Goal: Transaction & Acquisition: Obtain resource

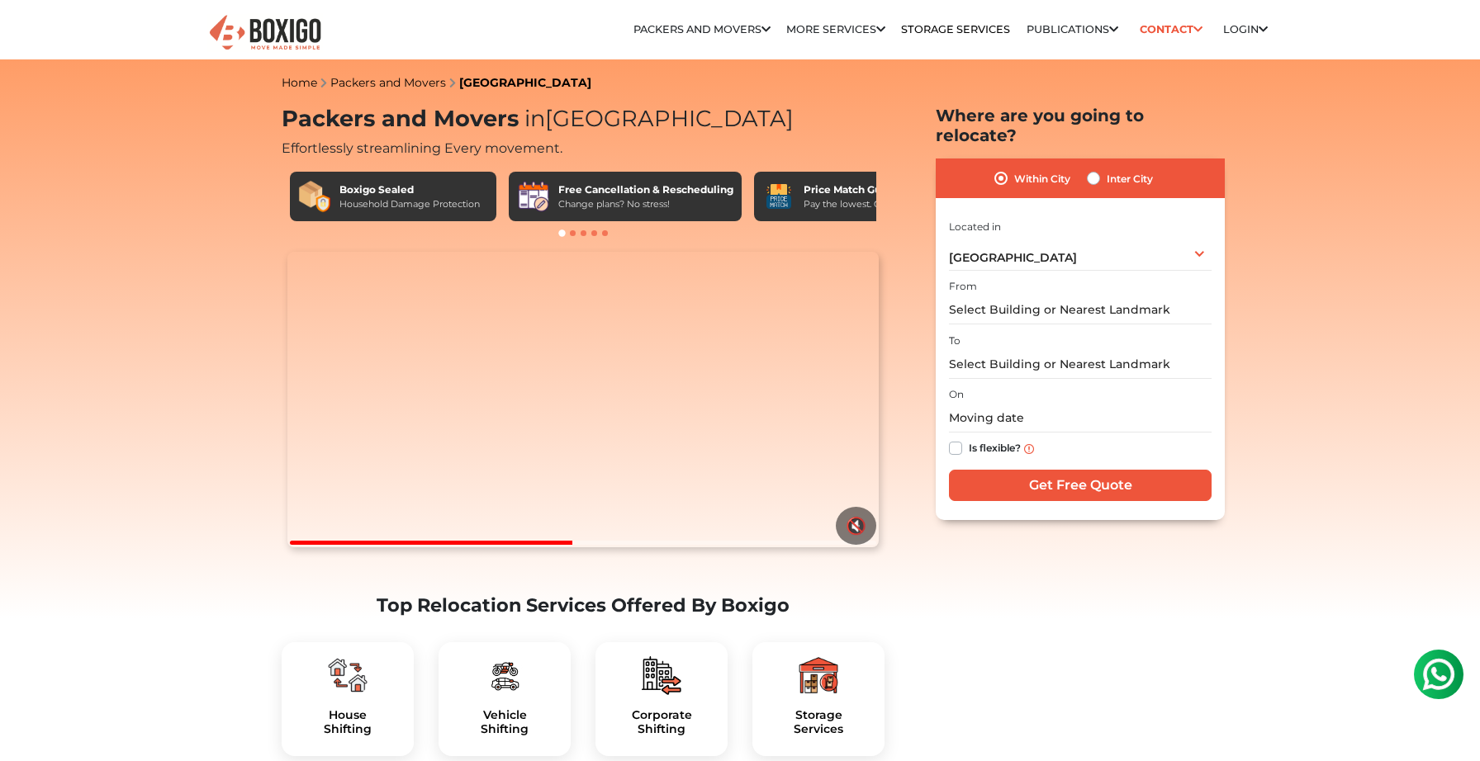
click at [1014, 168] on label "Within City" at bounding box center [1042, 178] width 56 height 20
click at [1008, 168] on input "Within City" at bounding box center [1000, 176] width 13 height 17
click at [999, 296] on input "text" at bounding box center [1080, 310] width 263 height 29
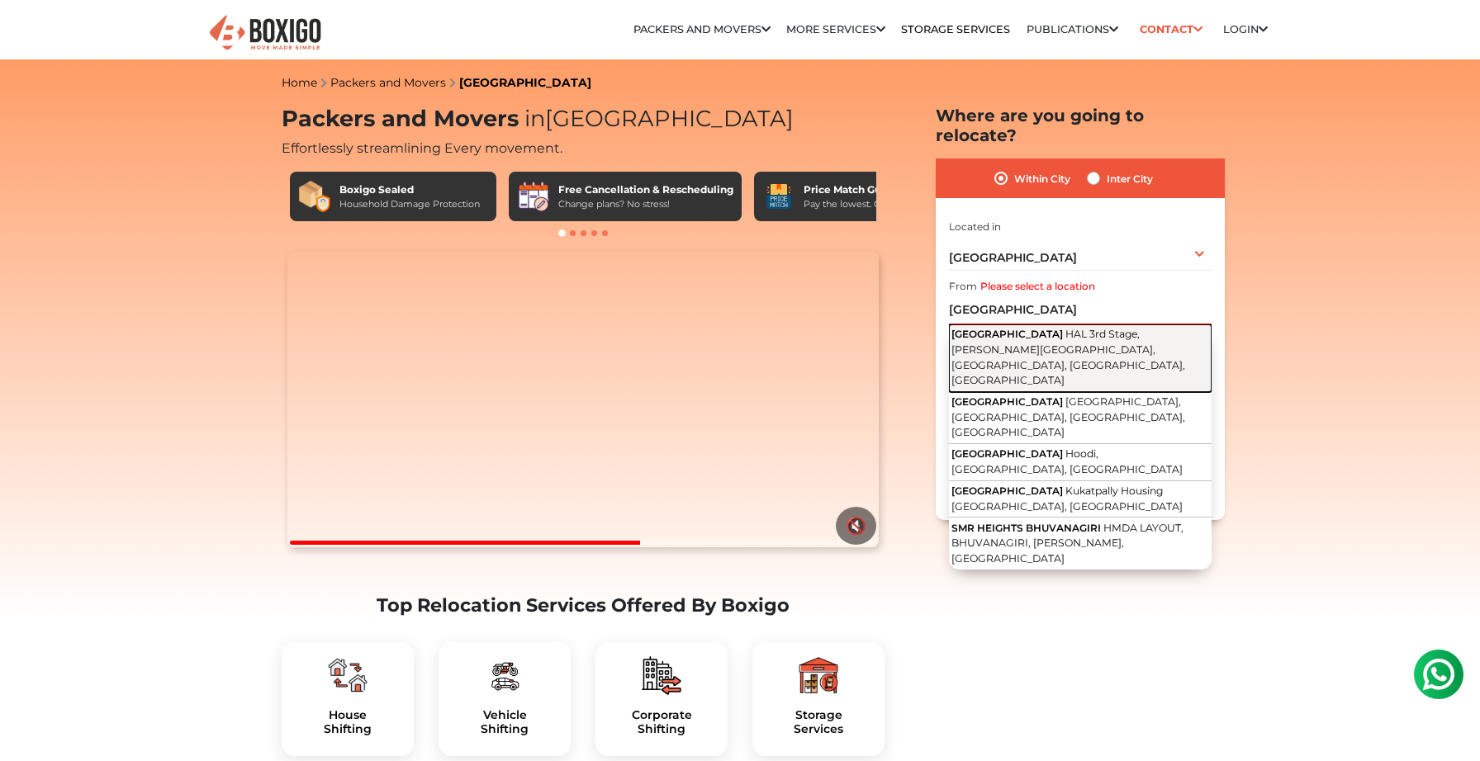
click at [1005, 329] on span "HAL 3rd Stage, [PERSON_NAME][GEOGRAPHIC_DATA], [GEOGRAPHIC_DATA], [GEOGRAPHIC_D…" at bounding box center [1068, 357] width 234 height 59
type input "[GEOGRAPHIC_DATA], [GEOGRAPHIC_DATA], [PERSON_NAME][GEOGRAPHIC_DATA], [GEOGRAPH…"
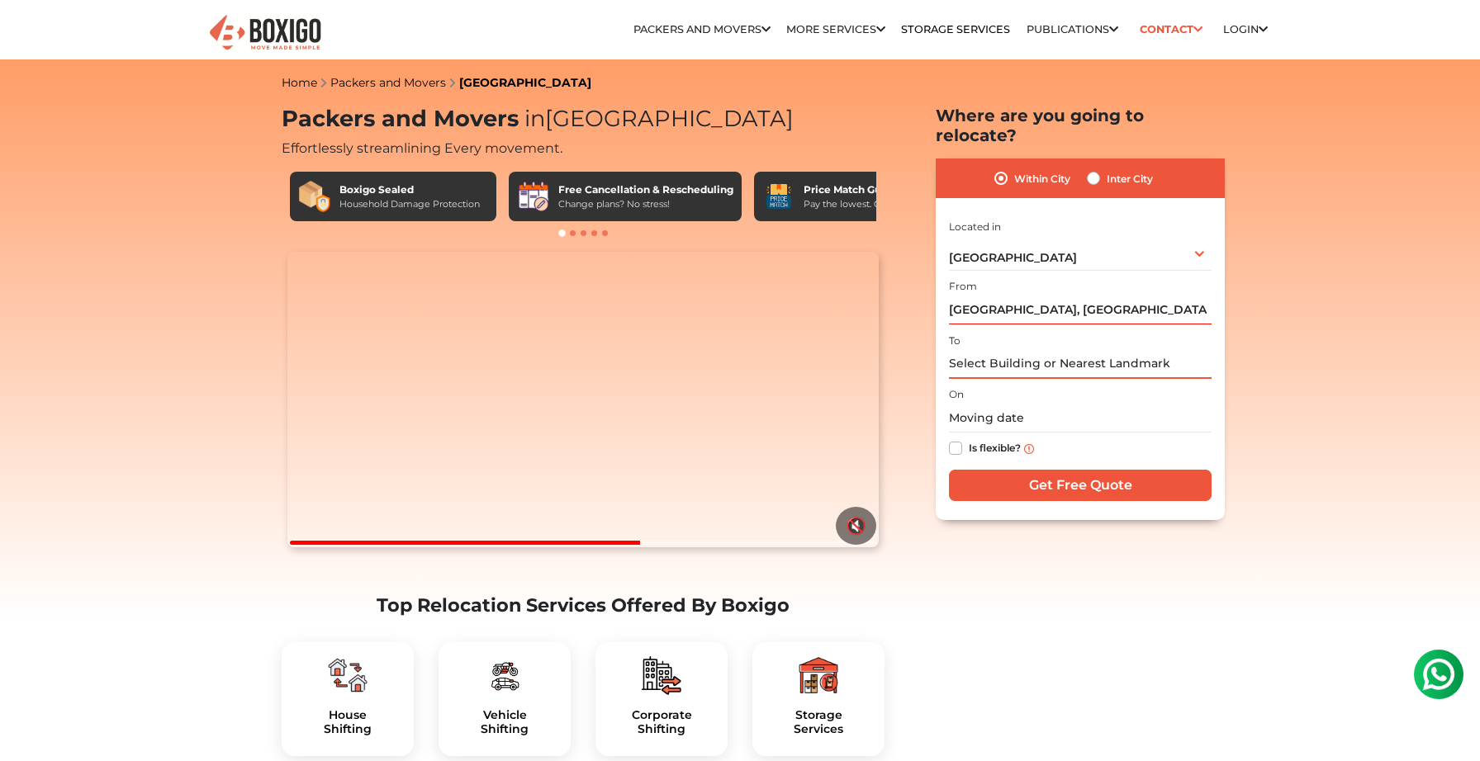
click at [1004, 350] on input "text" at bounding box center [1080, 364] width 263 height 29
type input "s"
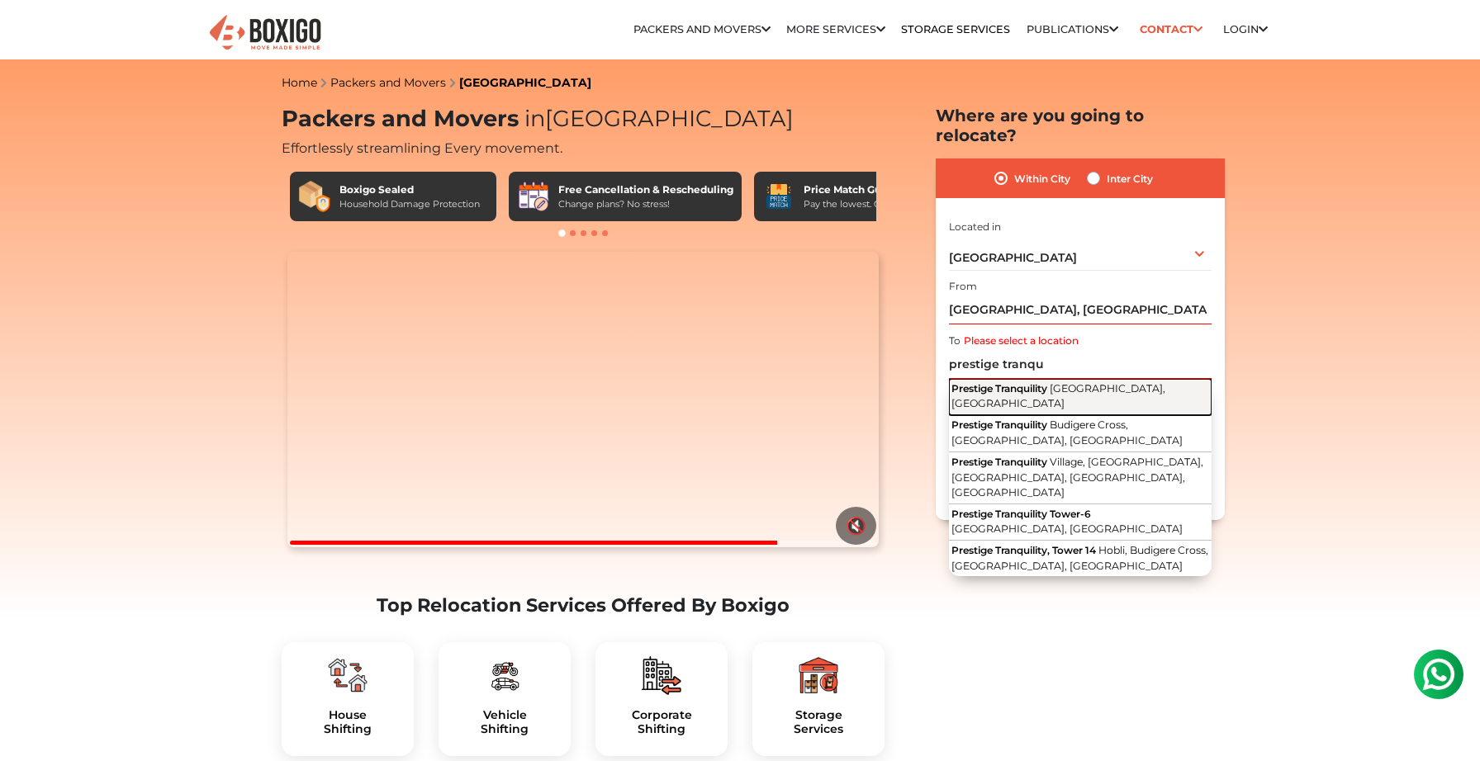
click at [1012, 382] on span "Prestige Tranquility" at bounding box center [999, 388] width 96 height 12
type input "Prestige Tranquility, [GEOGRAPHIC_DATA], [GEOGRAPHIC_DATA]"
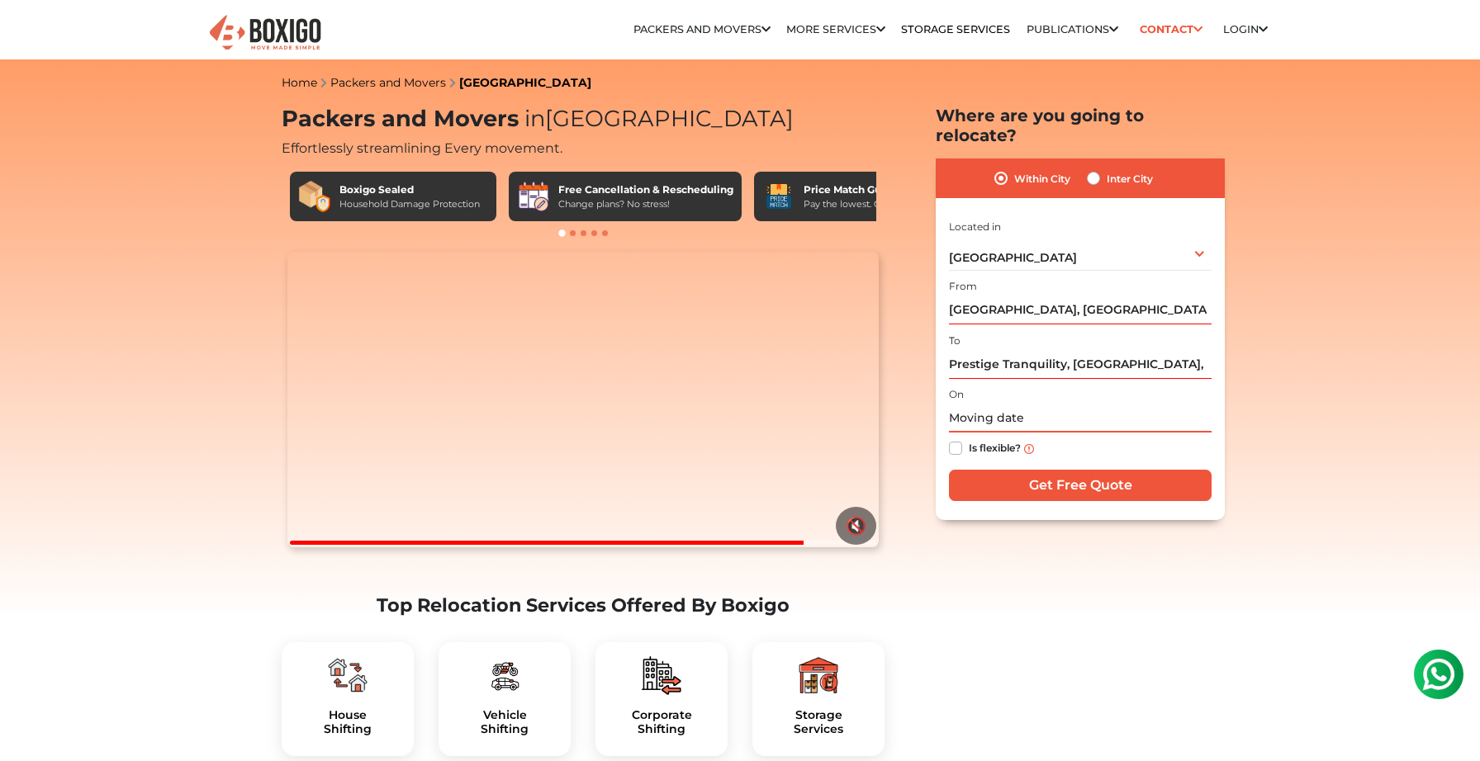
click at [1014, 404] on input "text" at bounding box center [1080, 418] width 263 height 29
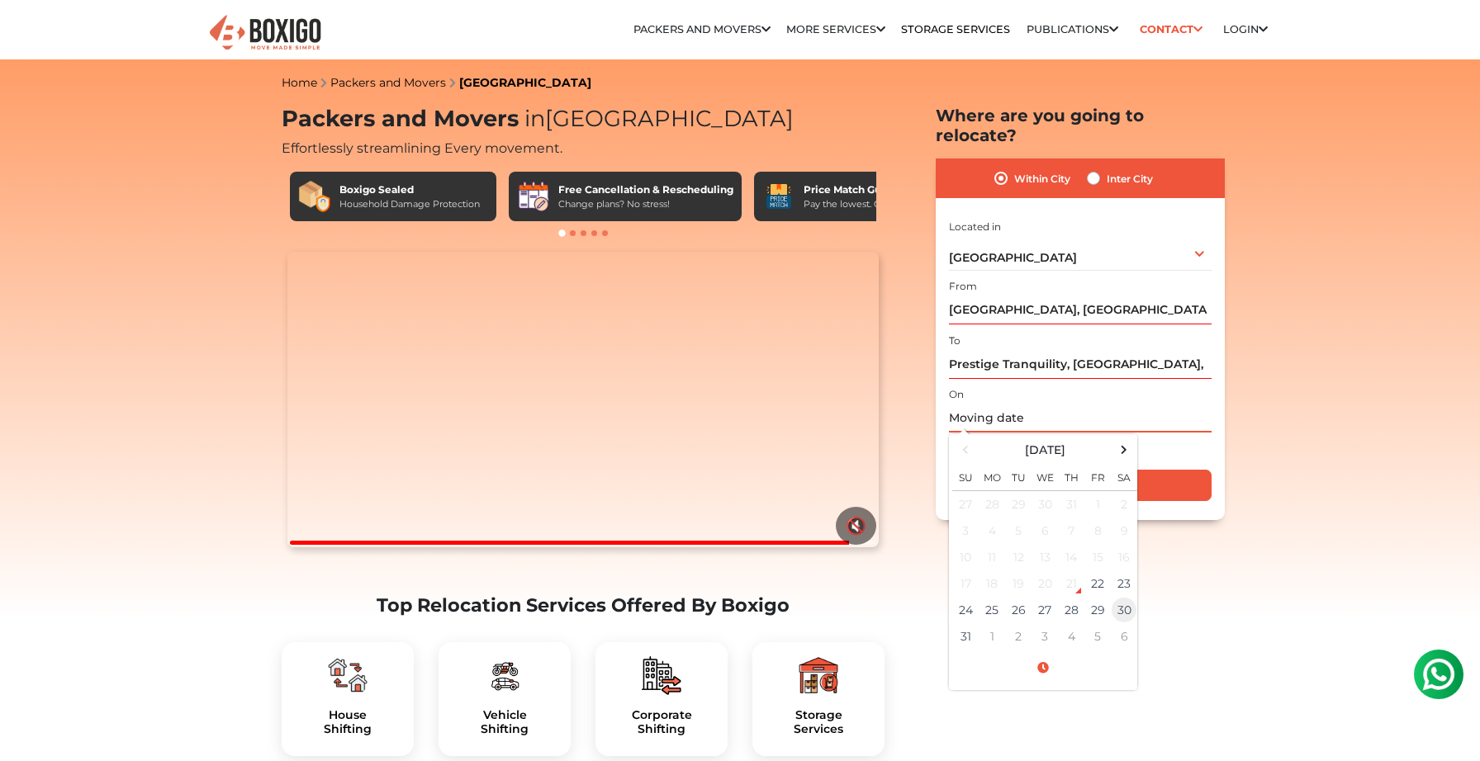
click at [1130, 597] on td "30" at bounding box center [1124, 610] width 26 height 26
type input "[DATE] 12:00 AM"
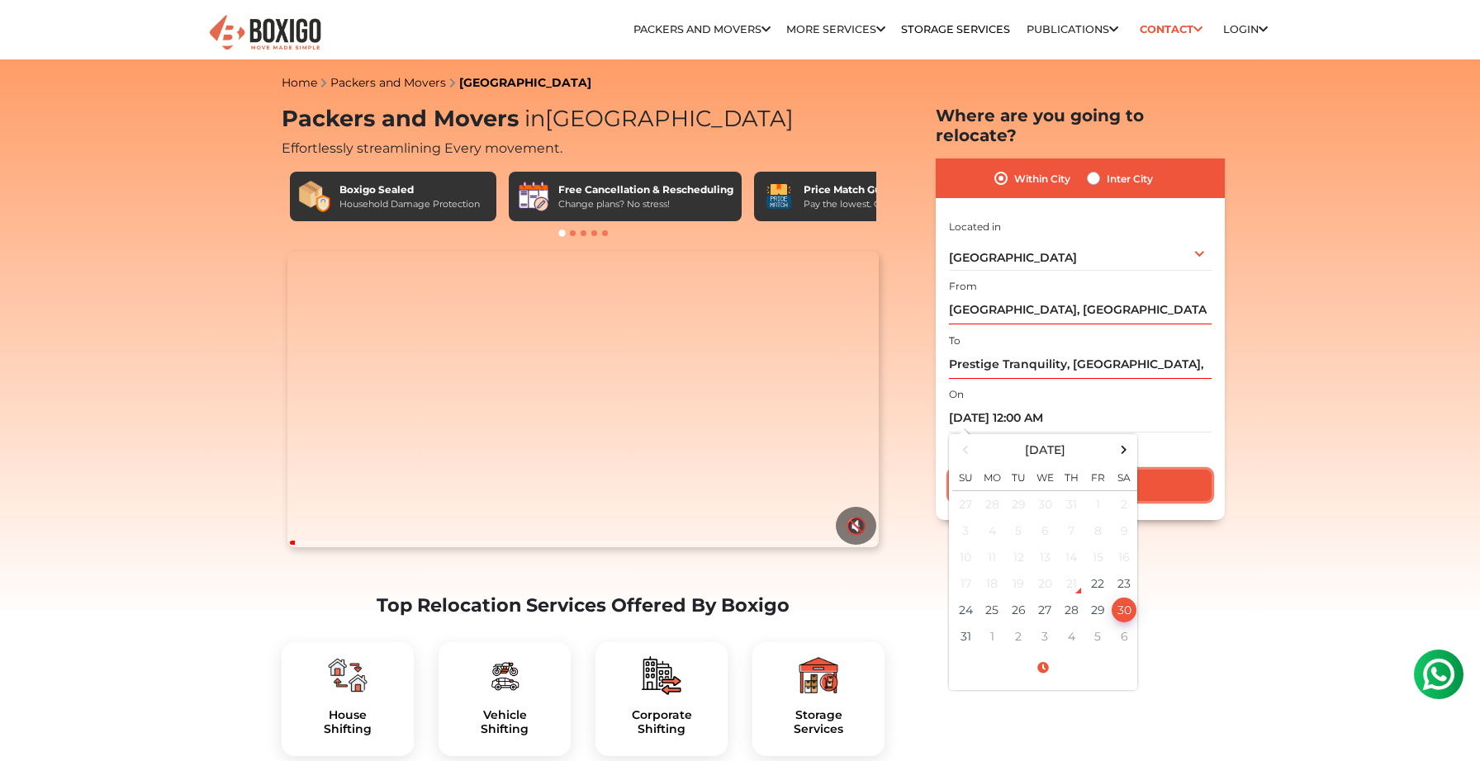
click at [1169, 470] on input "Get Free Quote" at bounding box center [1080, 485] width 263 height 31
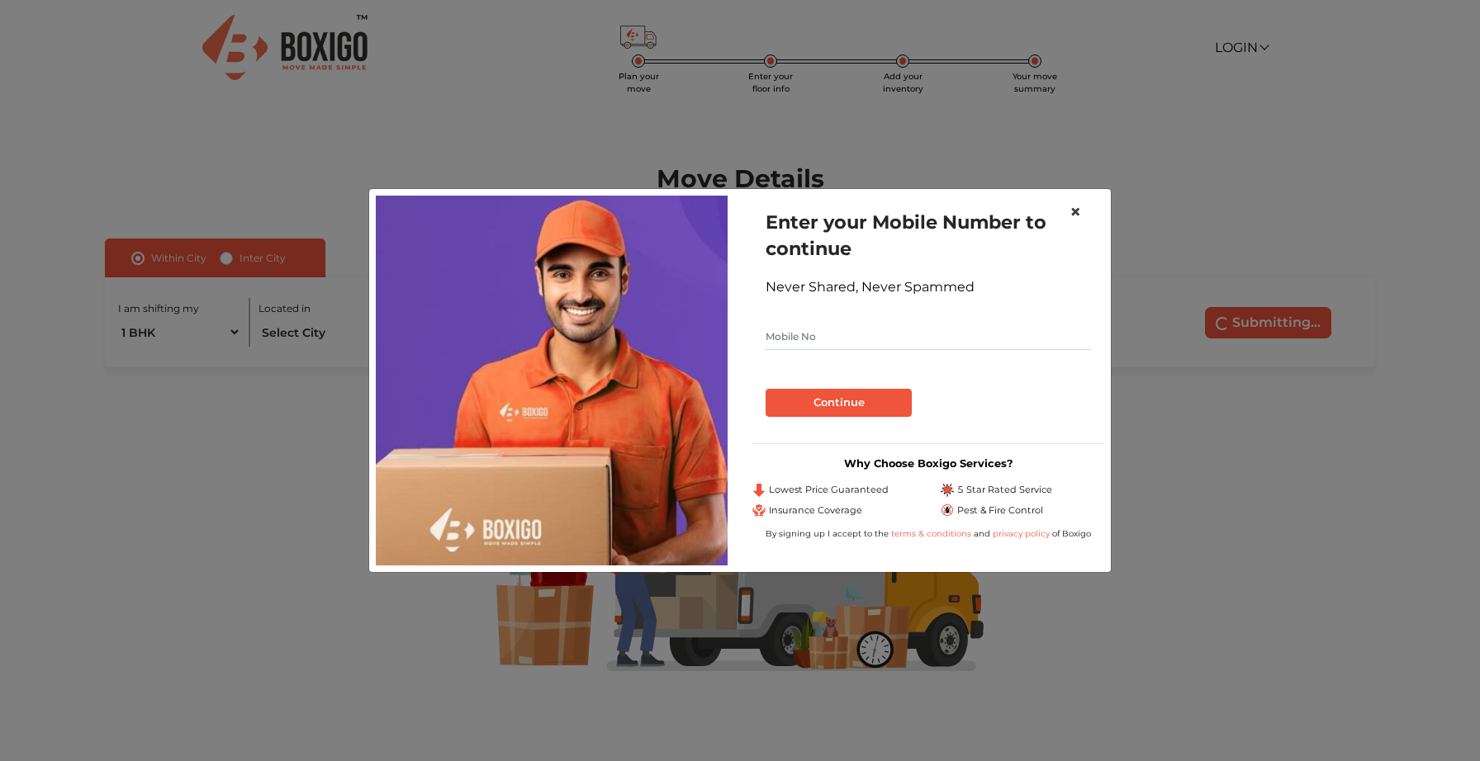
click at [1069, 209] on span "×" at bounding box center [1075, 212] width 12 height 24
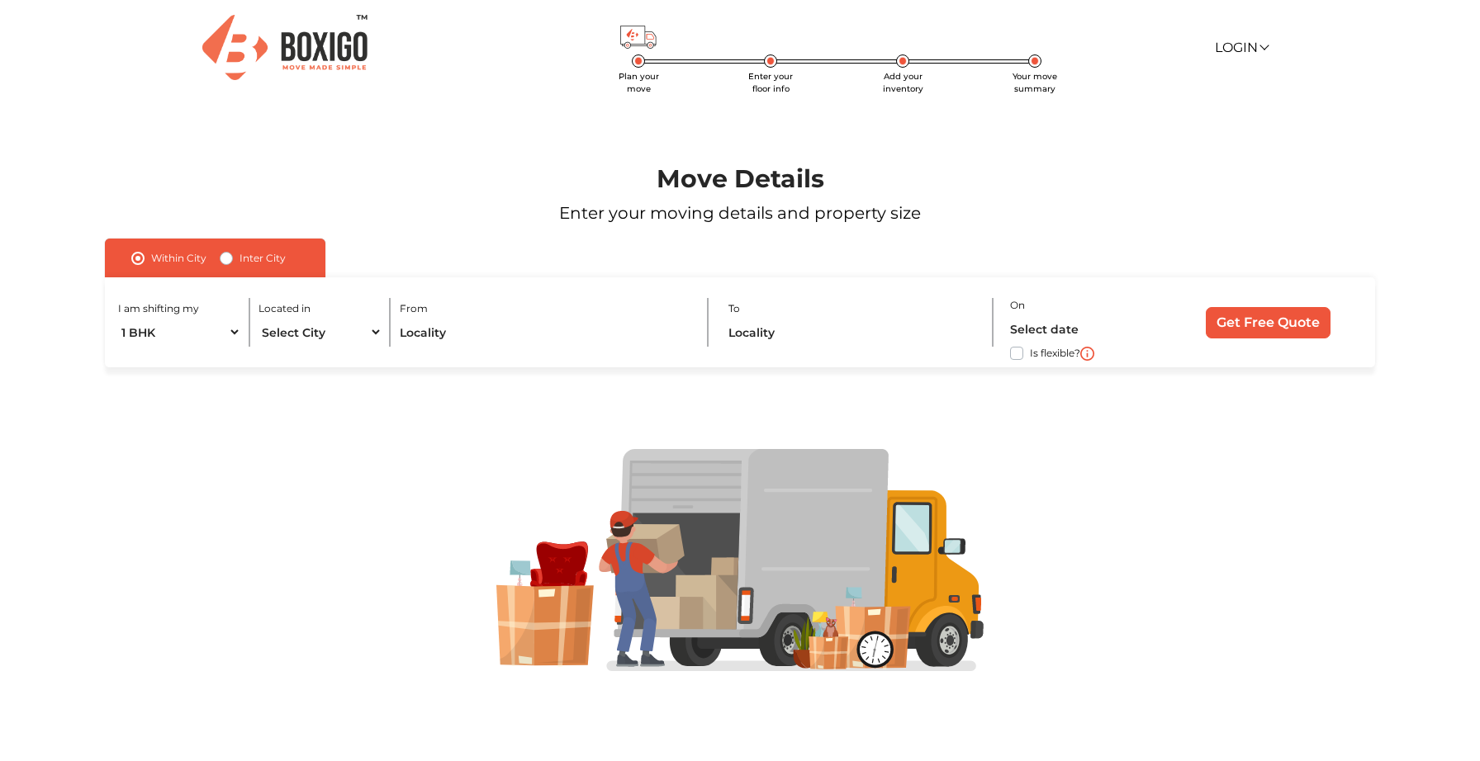
scroll to position [2, 0]
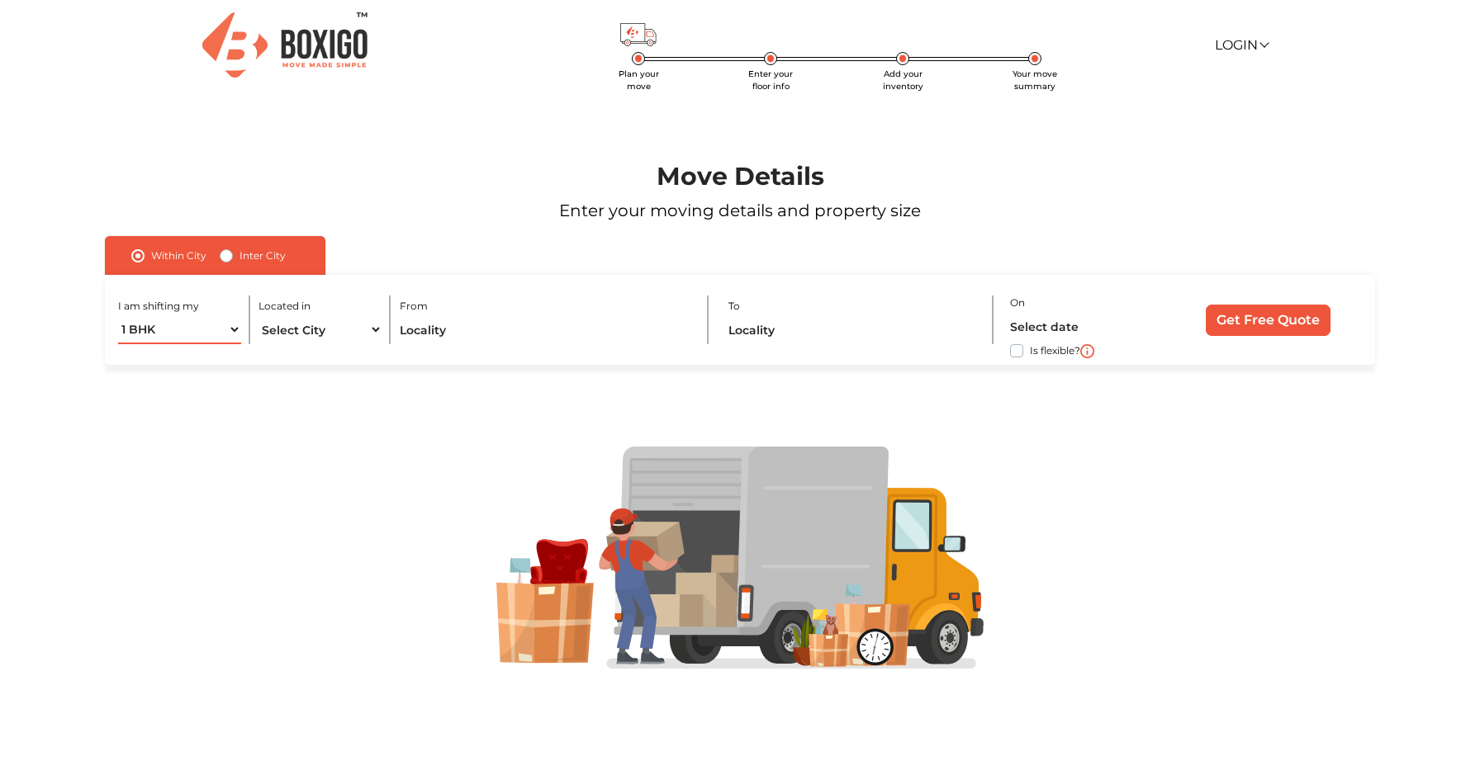
click at [201, 334] on select "1 BHK 2 BHK 3 BHK 3 + BHK FEW ITEMS" at bounding box center [180, 329] width 124 height 29
click at [334, 330] on select "Select City Bangalore Bengaluru Bhopal Bhubaneswar Chennai Coimbatore Cuttack D…" at bounding box center [320, 329] width 124 height 29
select select "[GEOGRAPHIC_DATA]"
click at [258, 315] on select "Select City Bangalore Bengaluru Bhopal Bhubaneswar Chennai Coimbatore Cuttack D…" at bounding box center [320, 329] width 124 height 29
click at [236, 325] on select "1 BHK 2 BHK 3 BHK 3 + BHK FEW ITEMS" at bounding box center [180, 329] width 124 height 29
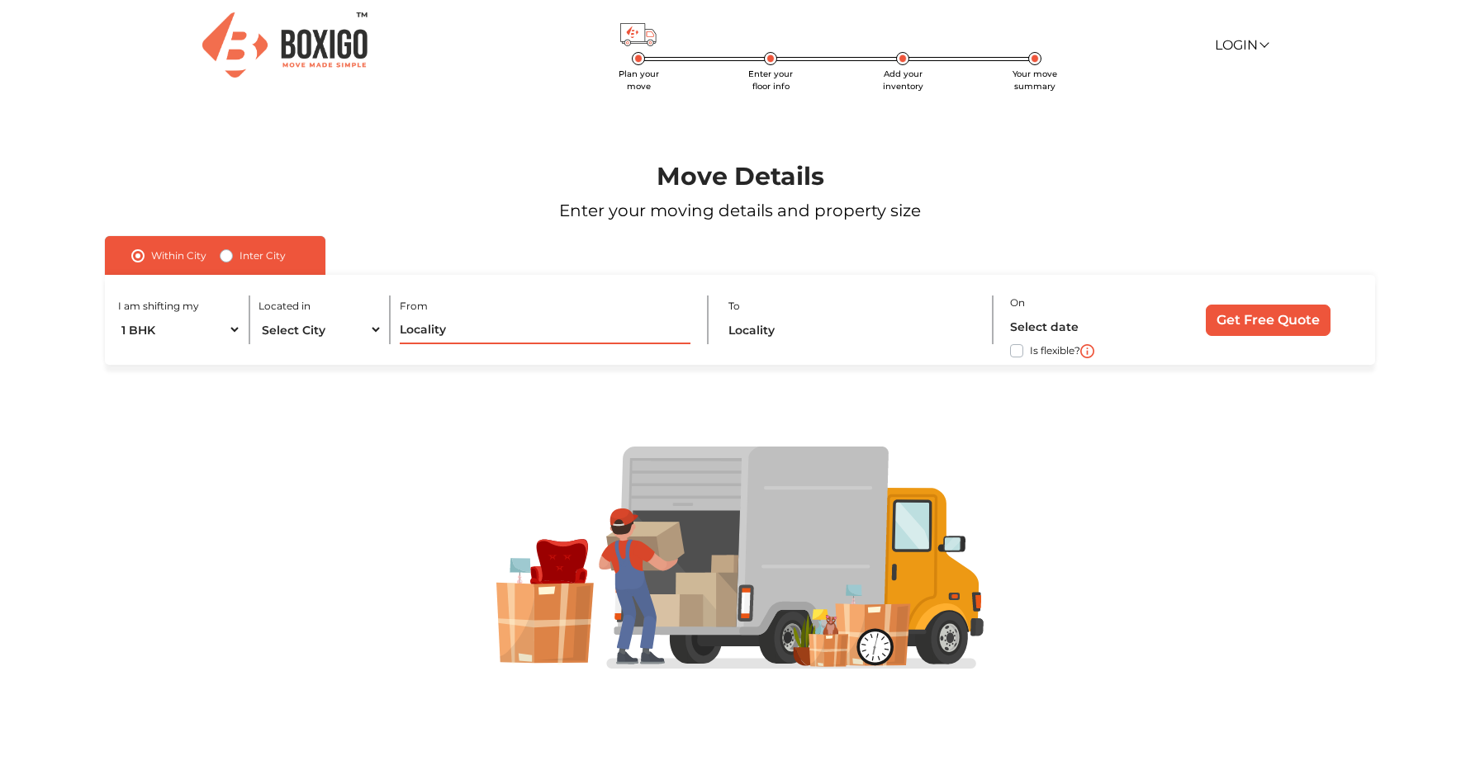
click at [477, 330] on input "text" at bounding box center [545, 329] width 291 height 29
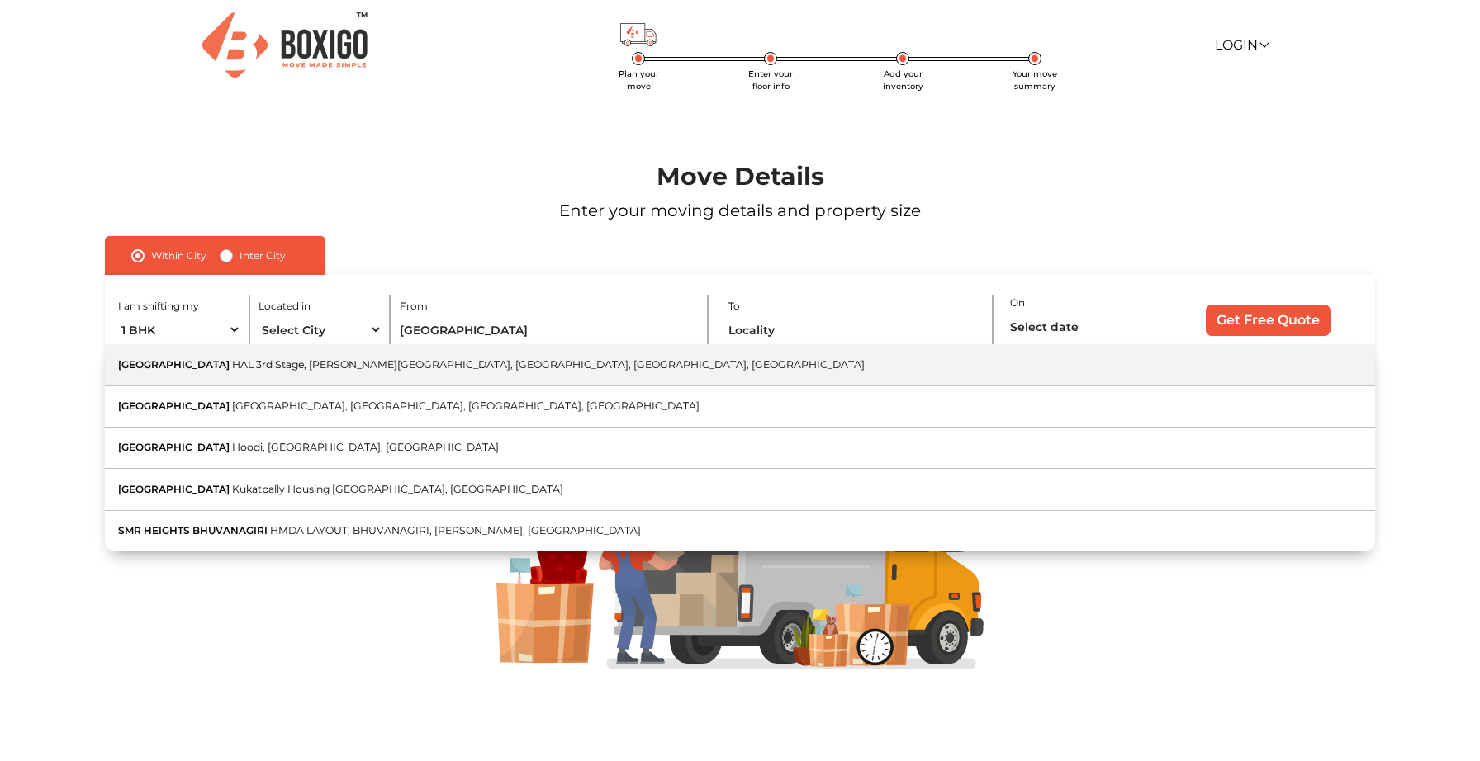
click at [460, 364] on span "HAL 3rd Stage, [PERSON_NAME][GEOGRAPHIC_DATA], [GEOGRAPHIC_DATA], [GEOGRAPHIC_D…" at bounding box center [548, 364] width 633 height 12
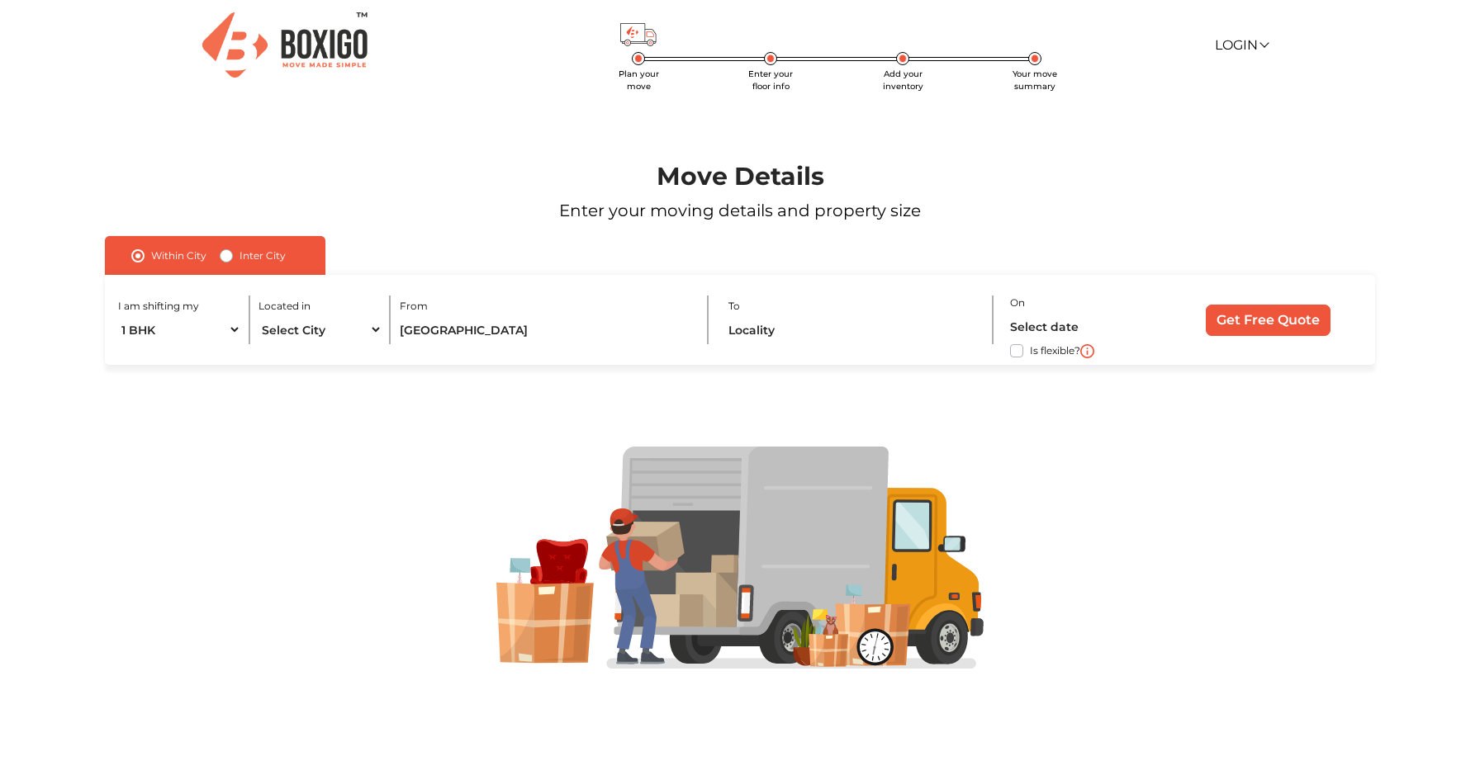
type input "[GEOGRAPHIC_DATA], [GEOGRAPHIC_DATA], [PERSON_NAME][GEOGRAPHIC_DATA], [GEOGRAPH…"
click at [799, 330] on input "text" at bounding box center [852, 329] width 249 height 29
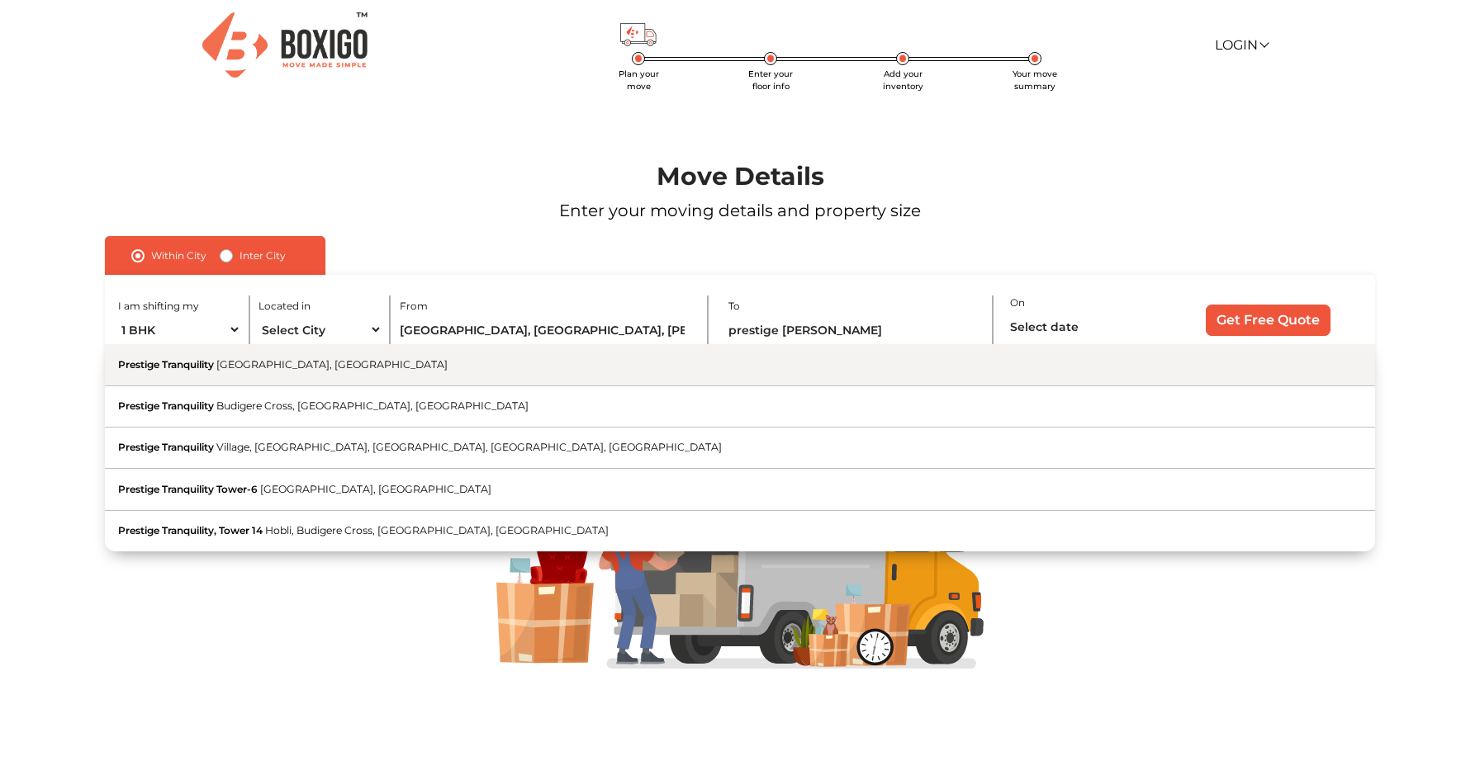
click at [775, 364] on button "Prestige Tranquility Budigere Road, Bommenahalli, Karnataka" at bounding box center [740, 364] width 1270 height 41
type input "Prestige Tranquility, [GEOGRAPHIC_DATA], [GEOGRAPHIC_DATA]"
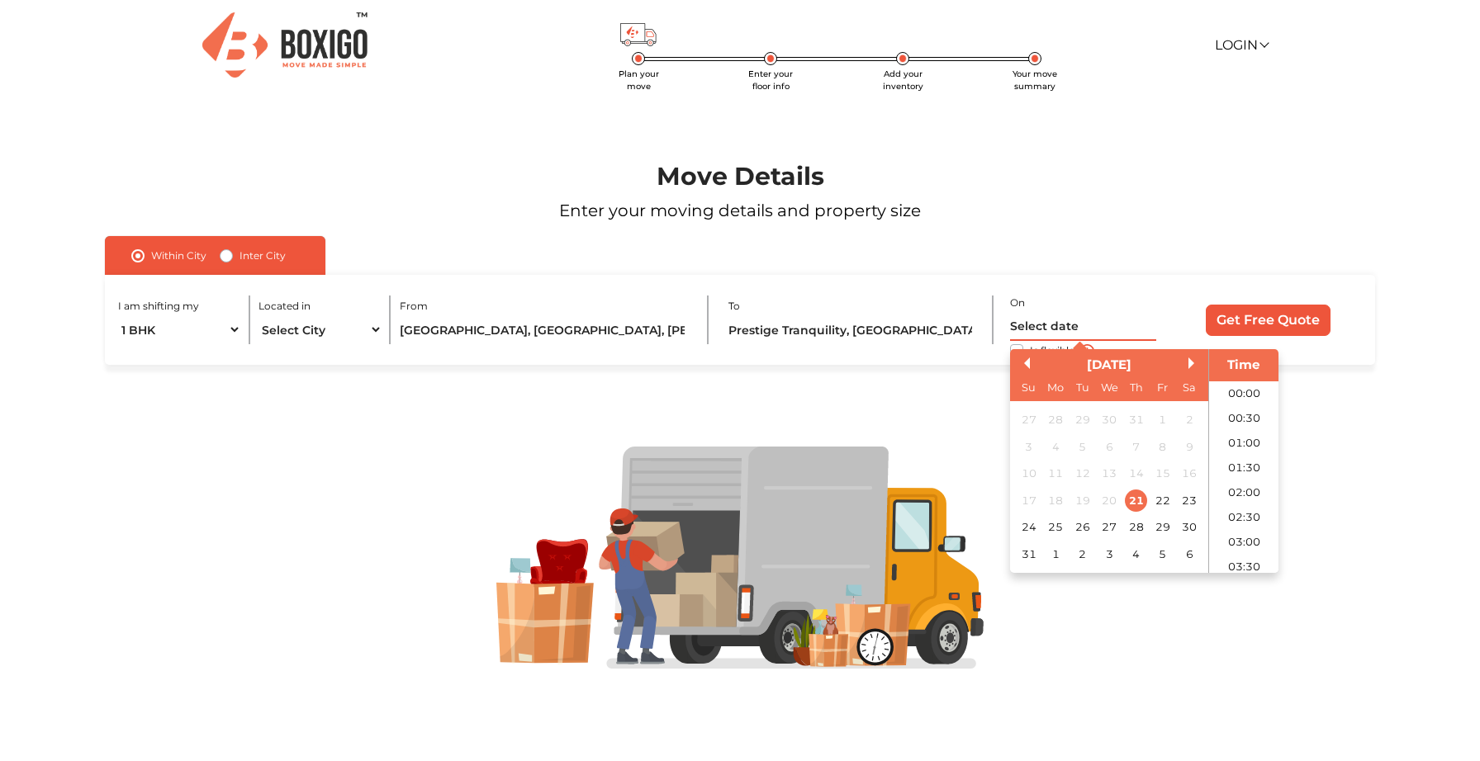
click at [1038, 328] on input "text" at bounding box center [1083, 326] width 146 height 29
click at [1192, 531] on div "30" at bounding box center [1190, 527] width 22 height 22
click at [1240, 470] on li "10:00" at bounding box center [1244, 470] width 70 height 25
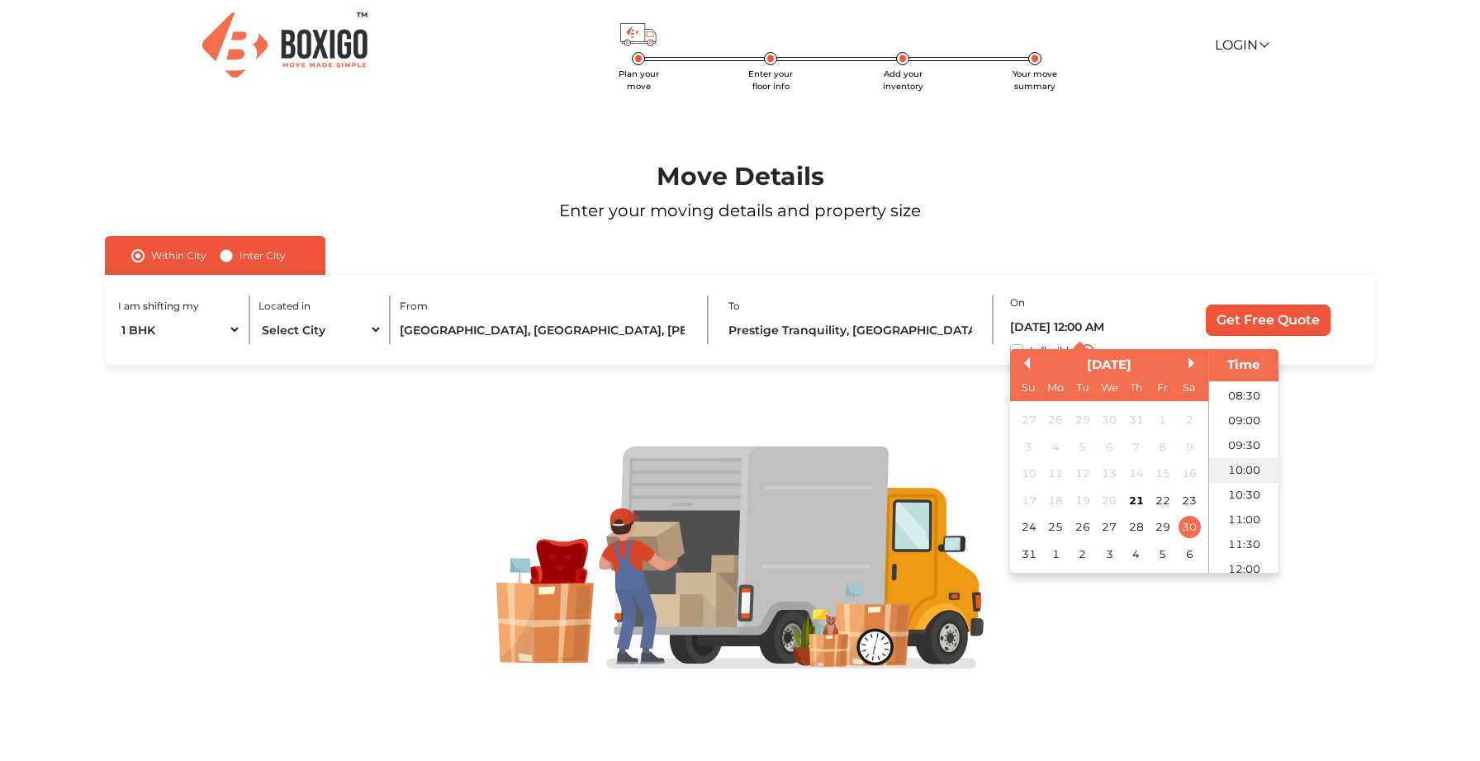
type input "30/08/2025 10:00 AM"
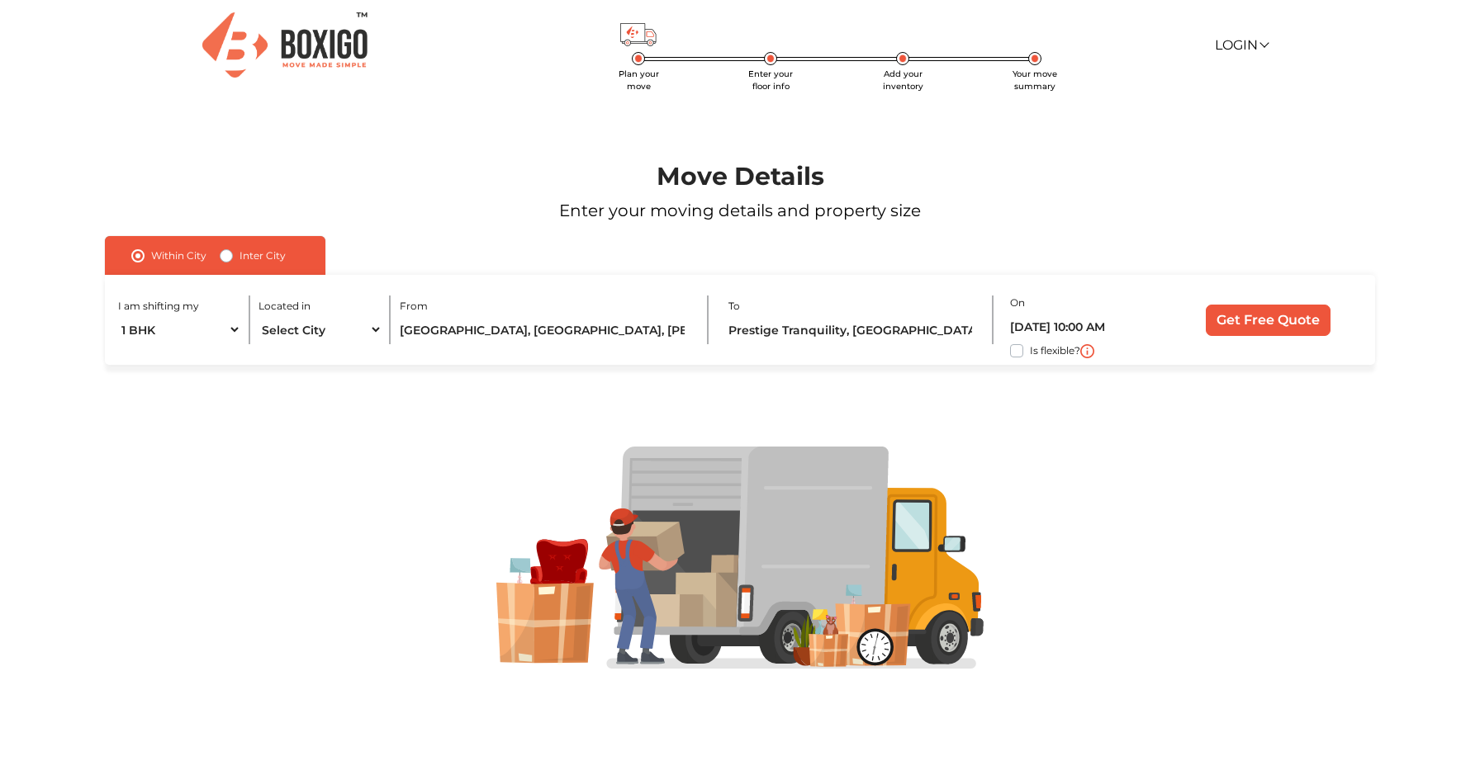
click at [1030, 349] on label "Is flexible?" at bounding box center [1055, 349] width 50 height 17
click at [118, 349] on input "Is flexible?" at bounding box center [111, 349] width 13 height 17
checkbox input "true"
click at [1266, 337] on div "I am shifting my 1 BHK 2 BHK 3 BHK 3 + BHK FEW ITEMS Located in Select City Ban…" at bounding box center [740, 320] width 1270 height 90
click at [1265, 320] on input "Get Free Quote" at bounding box center [1268, 320] width 125 height 31
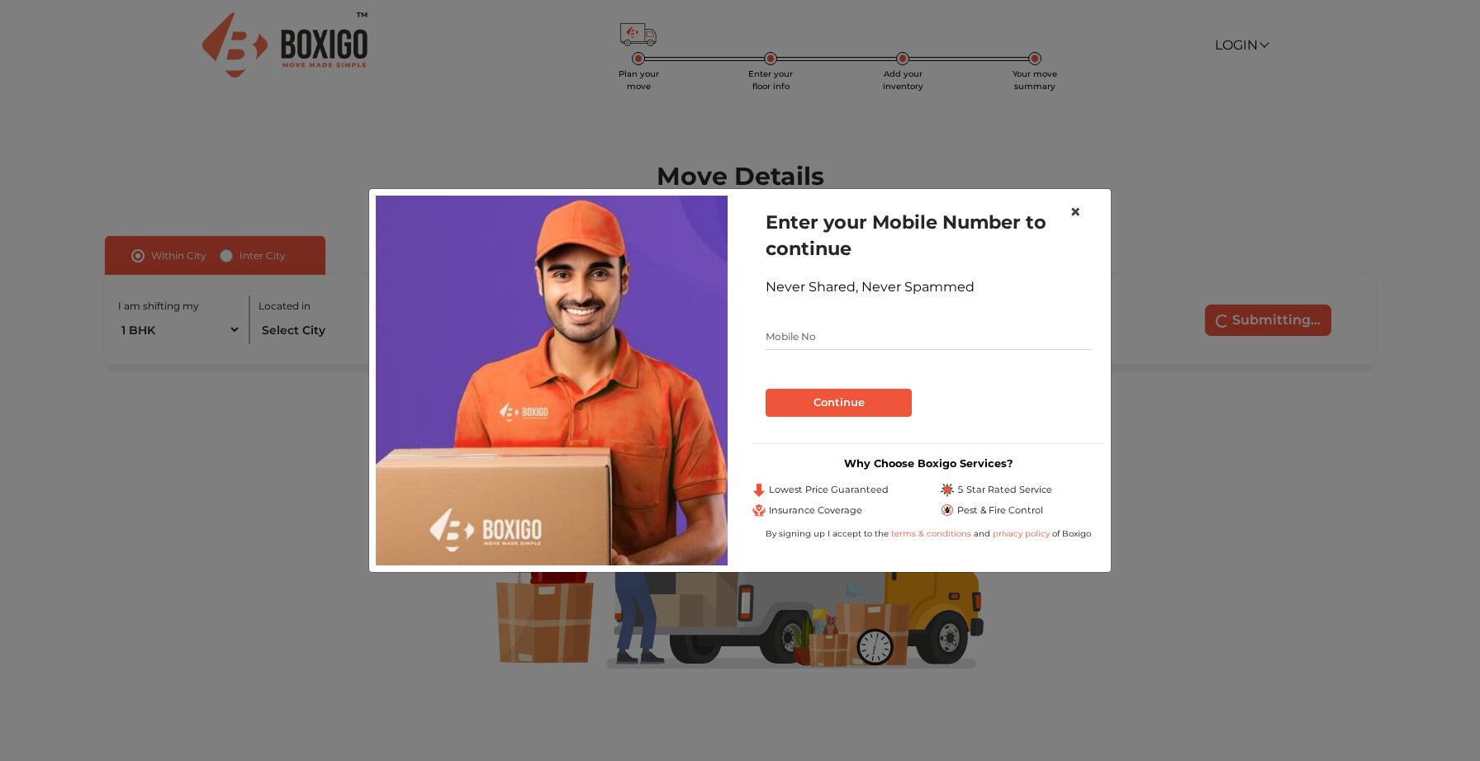
click at [1079, 209] on span "×" at bounding box center [1075, 212] width 12 height 24
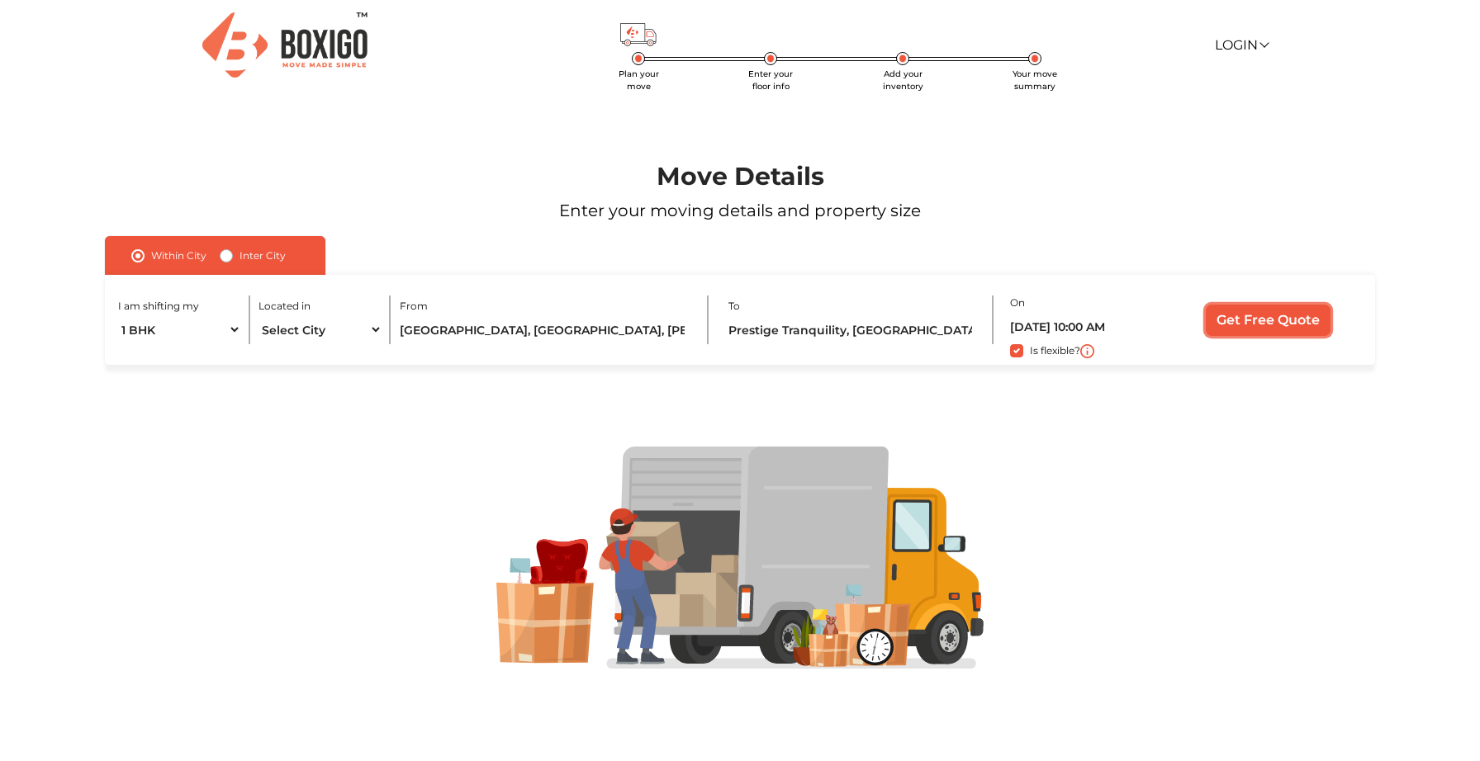
click at [1260, 320] on input "Get Free Quote" at bounding box center [1268, 320] width 125 height 31
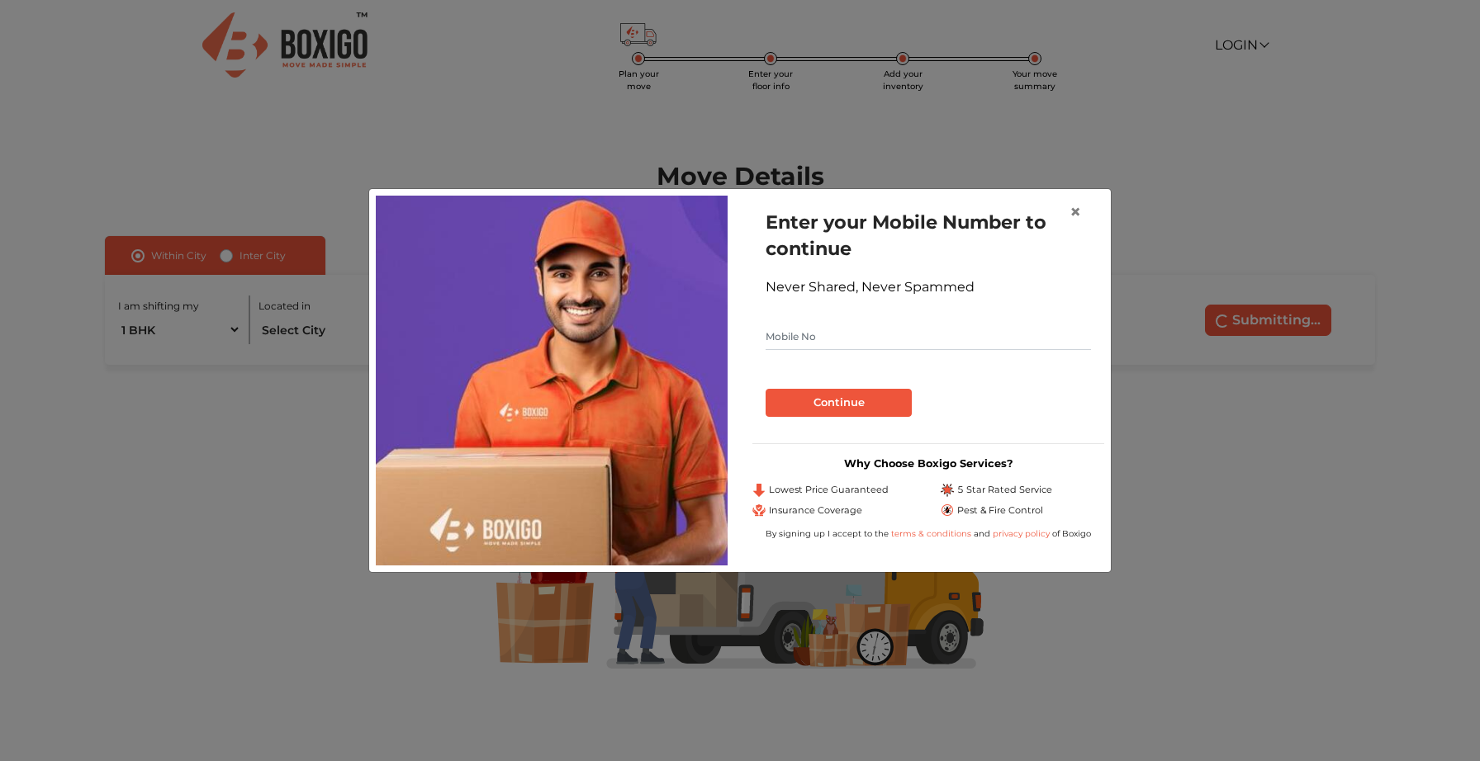
click at [809, 328] on input "text" at bounding box center [928, 337] width 325 height 26
type input "9899245784"
click at [804, 392] on button "Continue" at bounding box center [839, 403] width 146 height 28
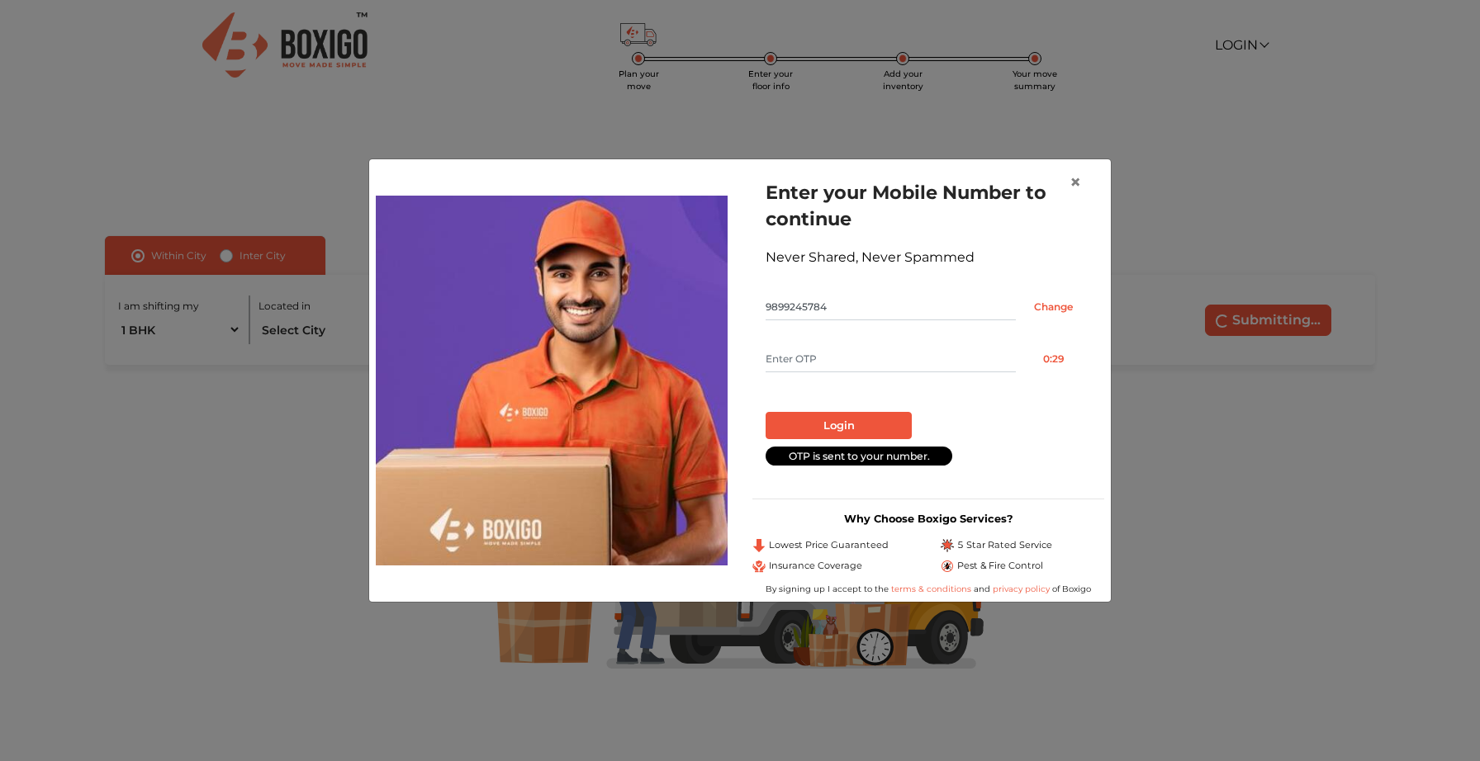
click at [815, 360] on input "text" at bounding box center [891, 359] width 250 height 26
type input "5829"
click at [822, 434] on button "Login" at bounding box center [839, 426] width 146 height 28
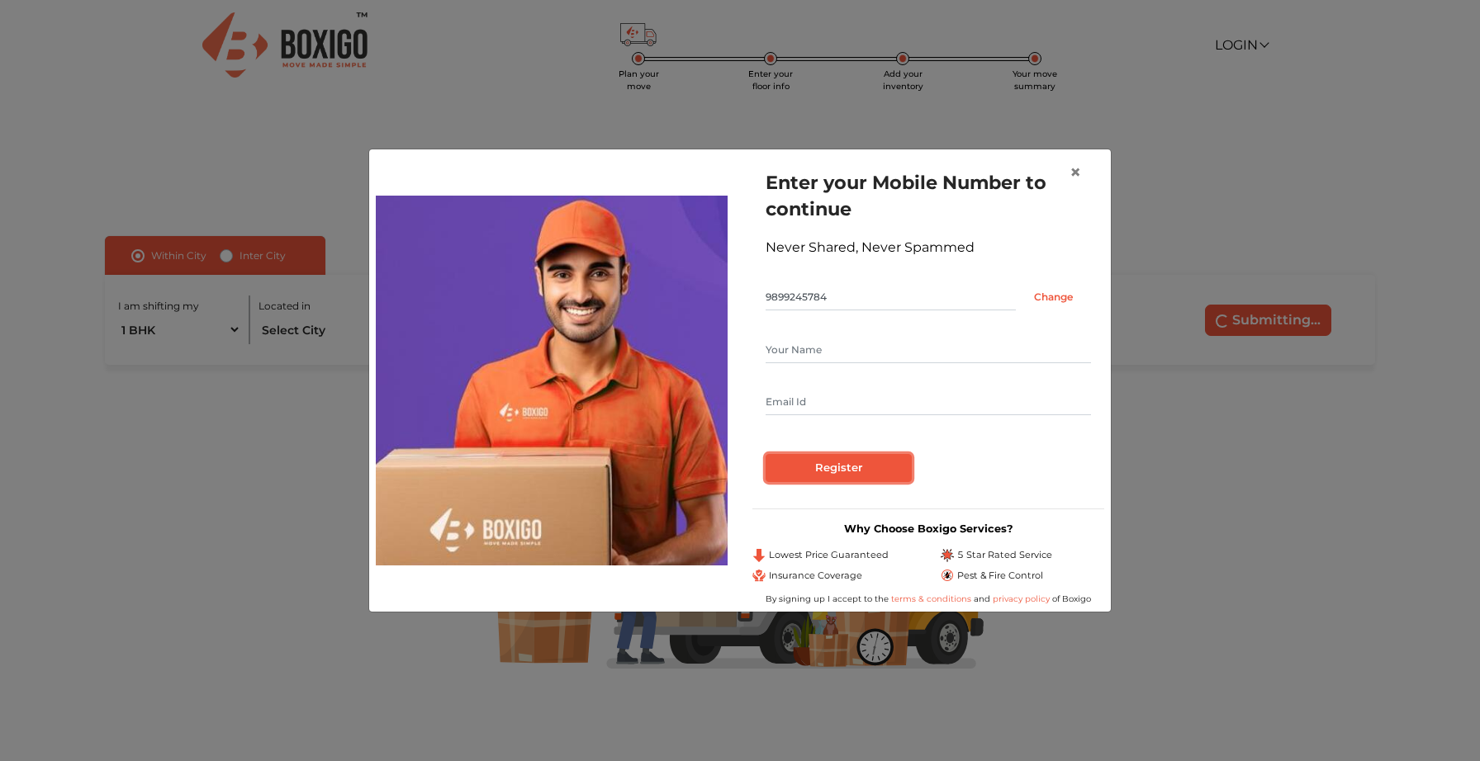
click at [842, 464] on input "Register" at bounding box center [839, 468] width 146 height 28
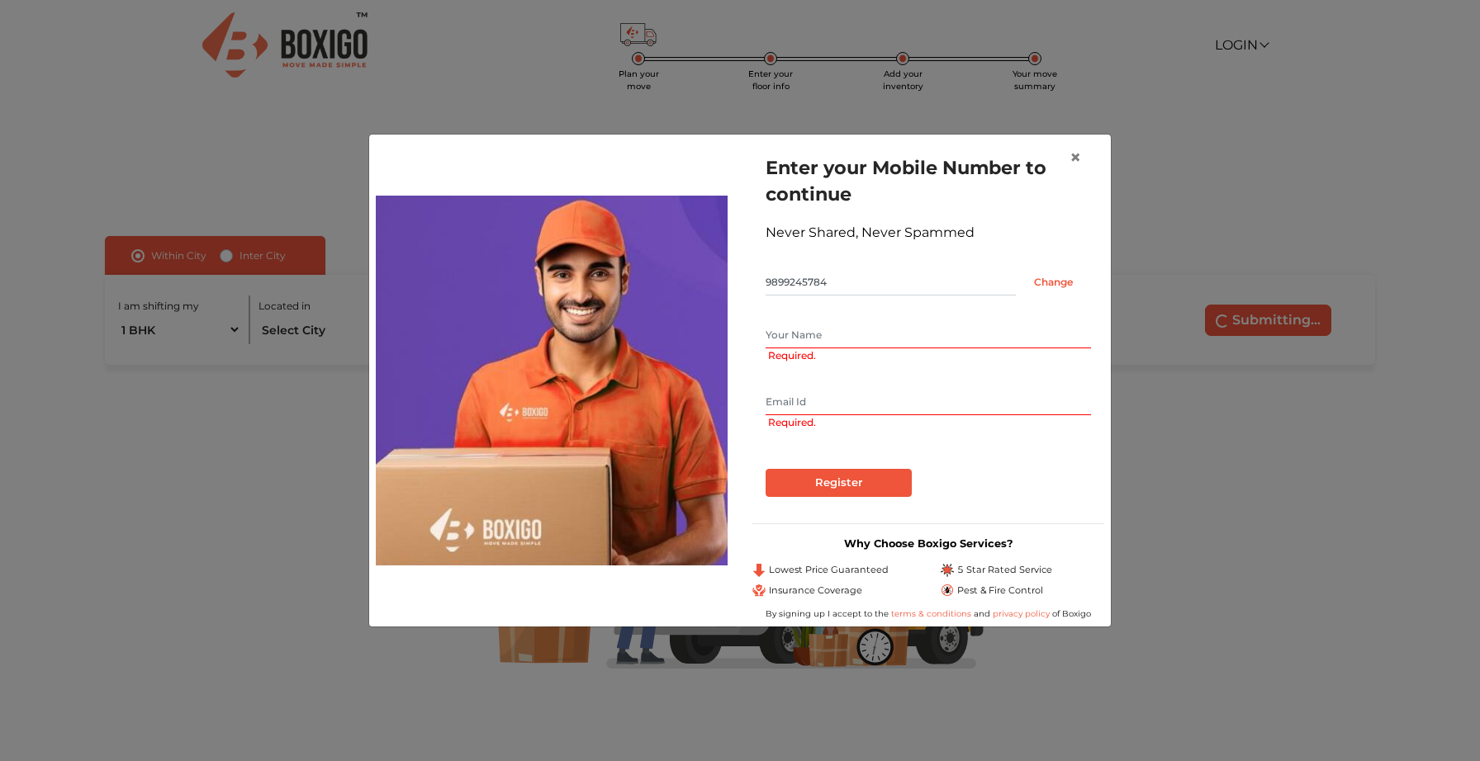
click at [808, 331] on input "text" at bounding box center [928, 335] width 325 height 26
click at [1077, 157] on span "×" at bounding box center [1075, 157] width 12 height 24
